Goal: Information Seeking & Learning: Learn about a topic

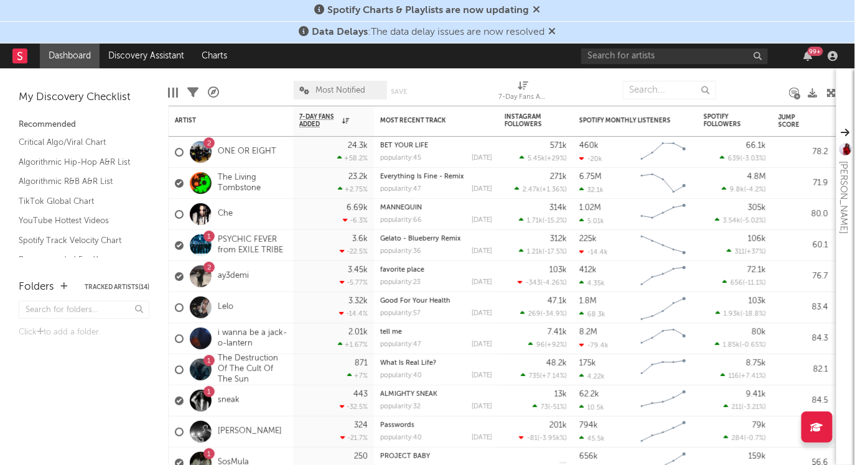
click at [537, 7] on icon at bounding box center [536, 9] width 7 height 10
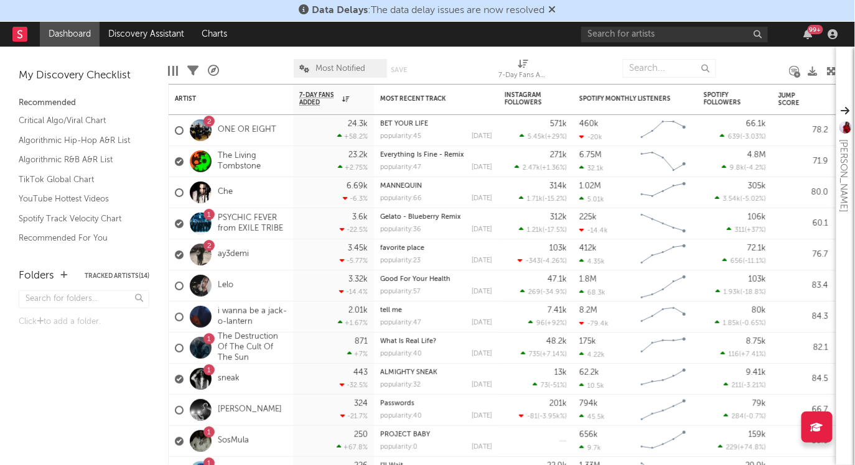
click at [555, 11] on icon at bounding box center [552, 9] width 7 height 10
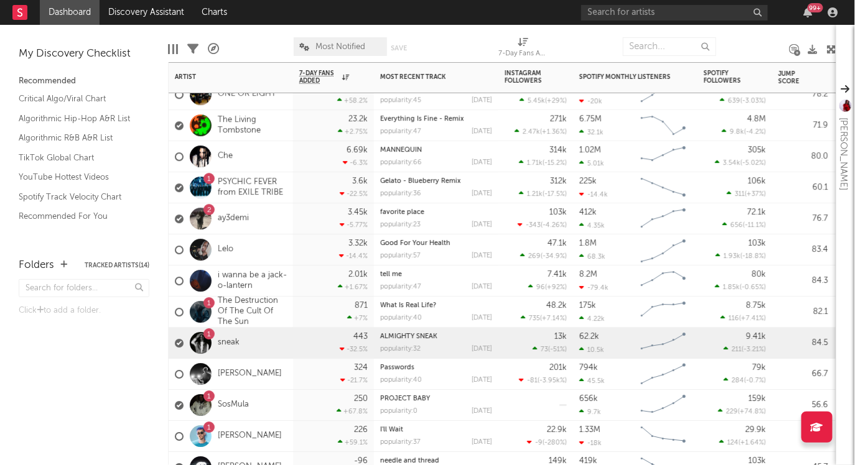
click at [251, 334] on div "1 sneak" at bounding box center [231, 343] width 124 height 31
click at [231, 336] on div "1 sneak" at bounding box center [207, 343] width 65 height 36
click at [227, 341] on link "sneak" at bounding box center [229, 343] width 22 height 11
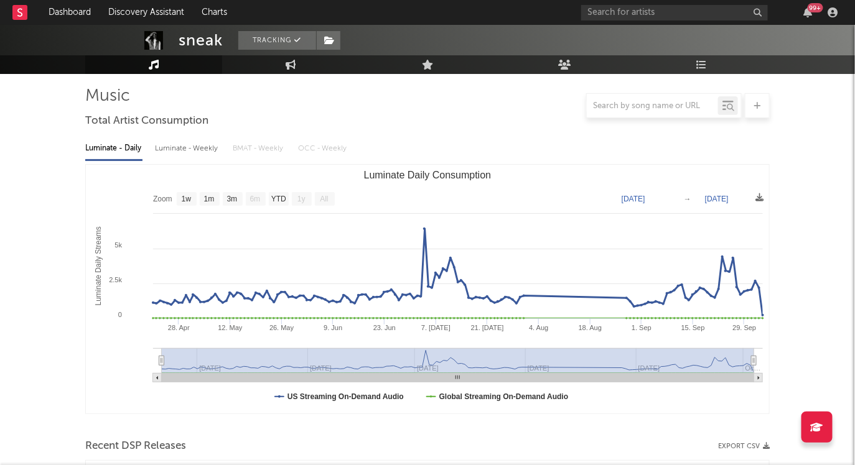
scroll to position [81, 0]
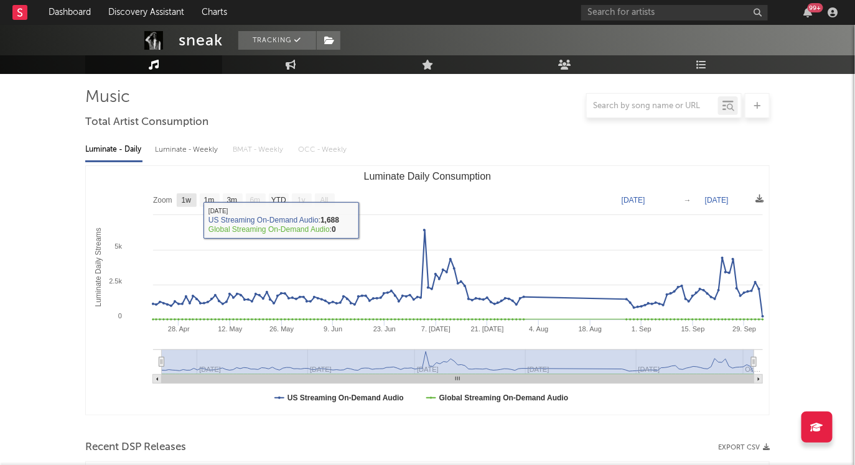
click at [190, 201] on text "1w" at bounding box center [187, 201] width 10 height 9
select select "1w"
type input "[DATE]"
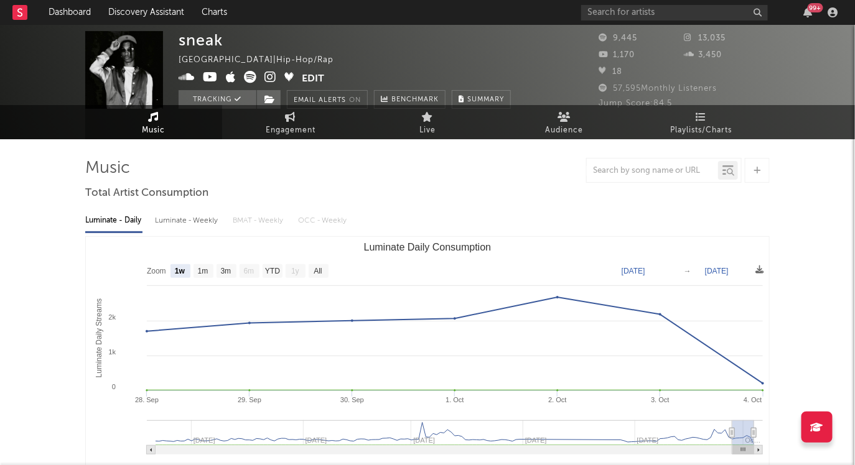
scroll to position [0, 0]
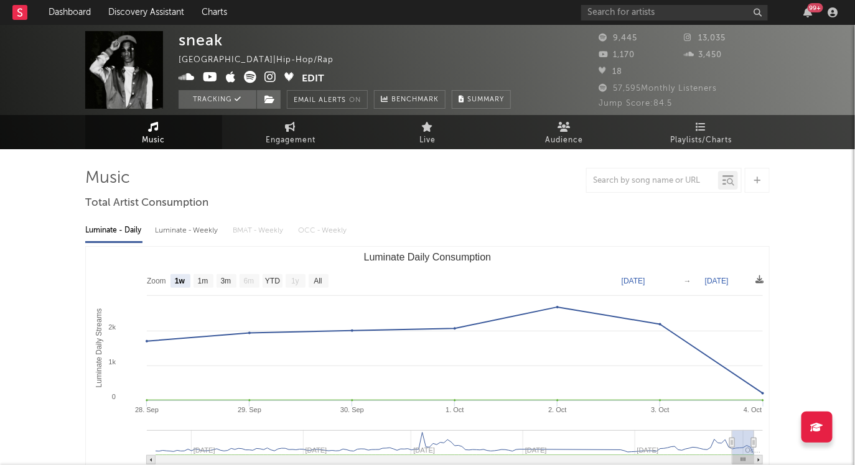
click at [199, 233] on div "Luminate - Weekly" at bounding box center [187, 230] width 65 height 21
select select "6m"
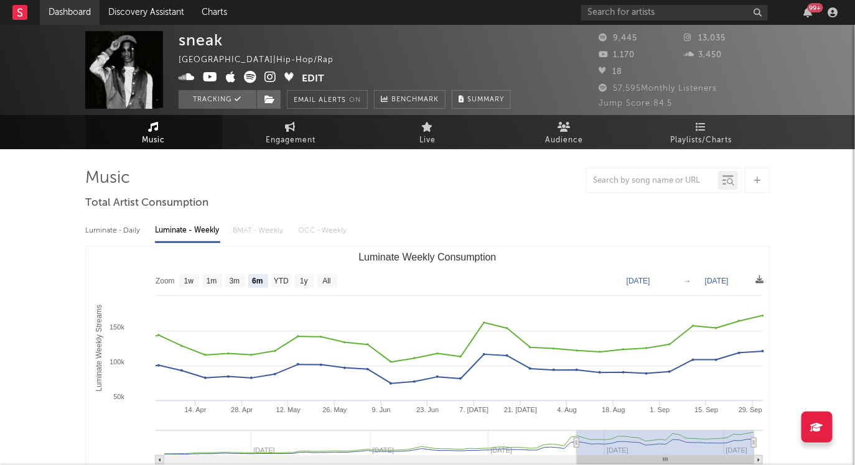
click at [80, 5] on link "Dashboard" at bounding box center [70, 12] width 60 height 25
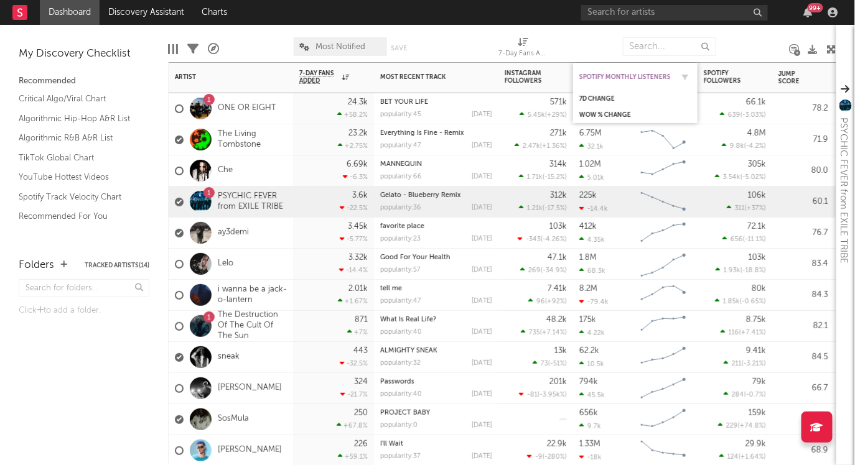
click at [615, 80] on div "Spotify Monthly Listeners" at bounding box center [625, 76] width 93 height 7
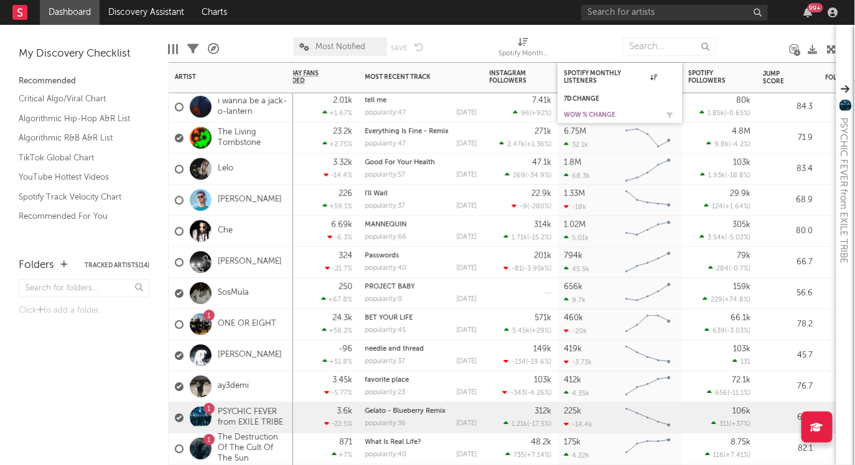
click at [578, 112] on div "WoW % Change" at bounding box center [610, 114] width 93 height 7
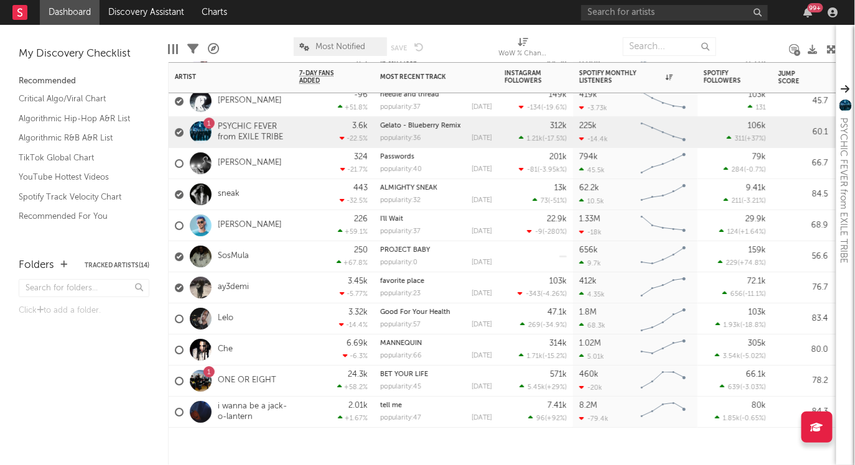
click at [587, 312] on div "1.8M" at bounding box center [587, 313] width 17 height 8
